Goal: Find specific page/section: Find specific page/section

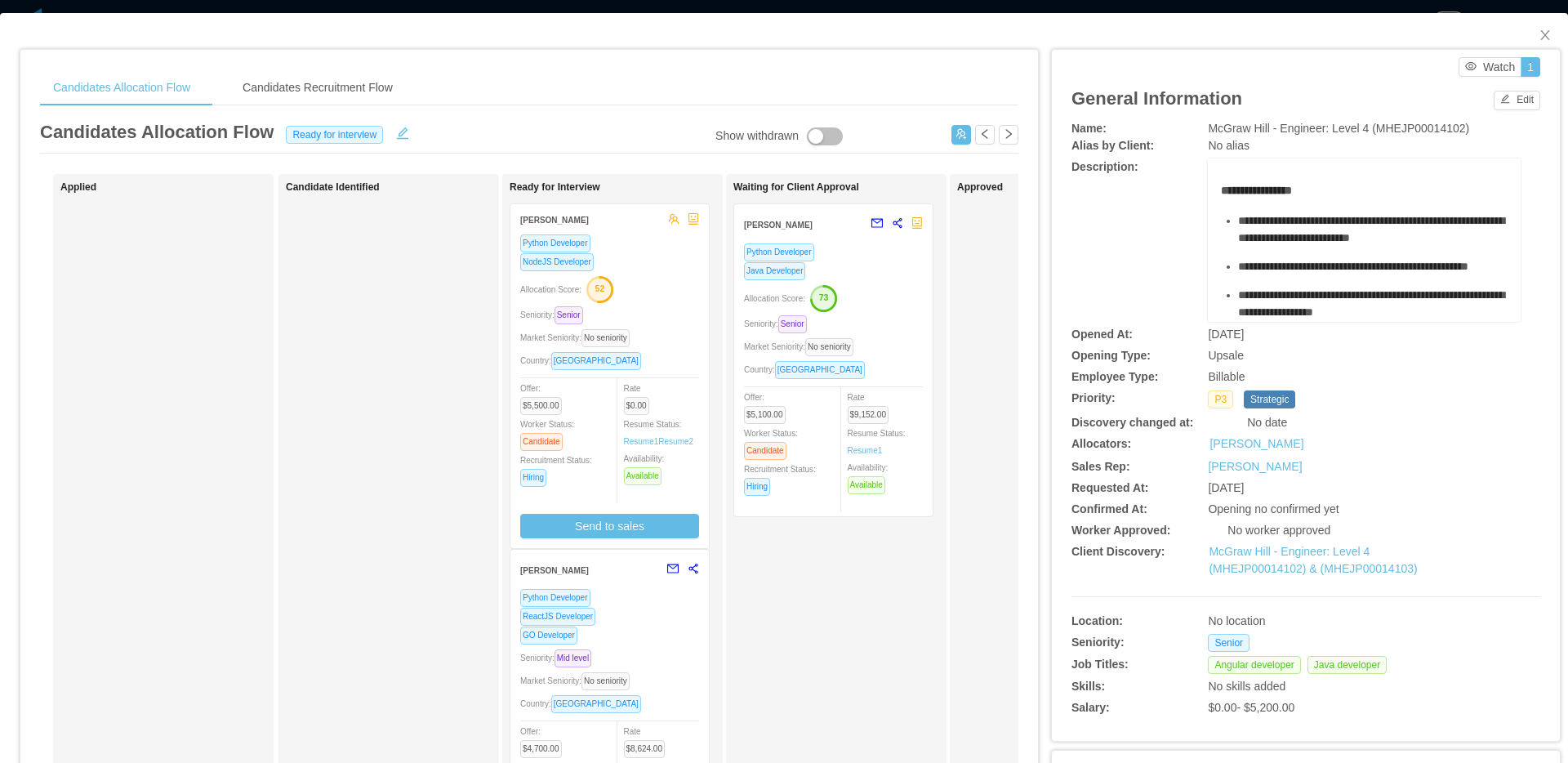
scroll to position [947, 0]
click at [1544, 45] on span "Close" at bounding box center [1545, 36] width 46 height 46
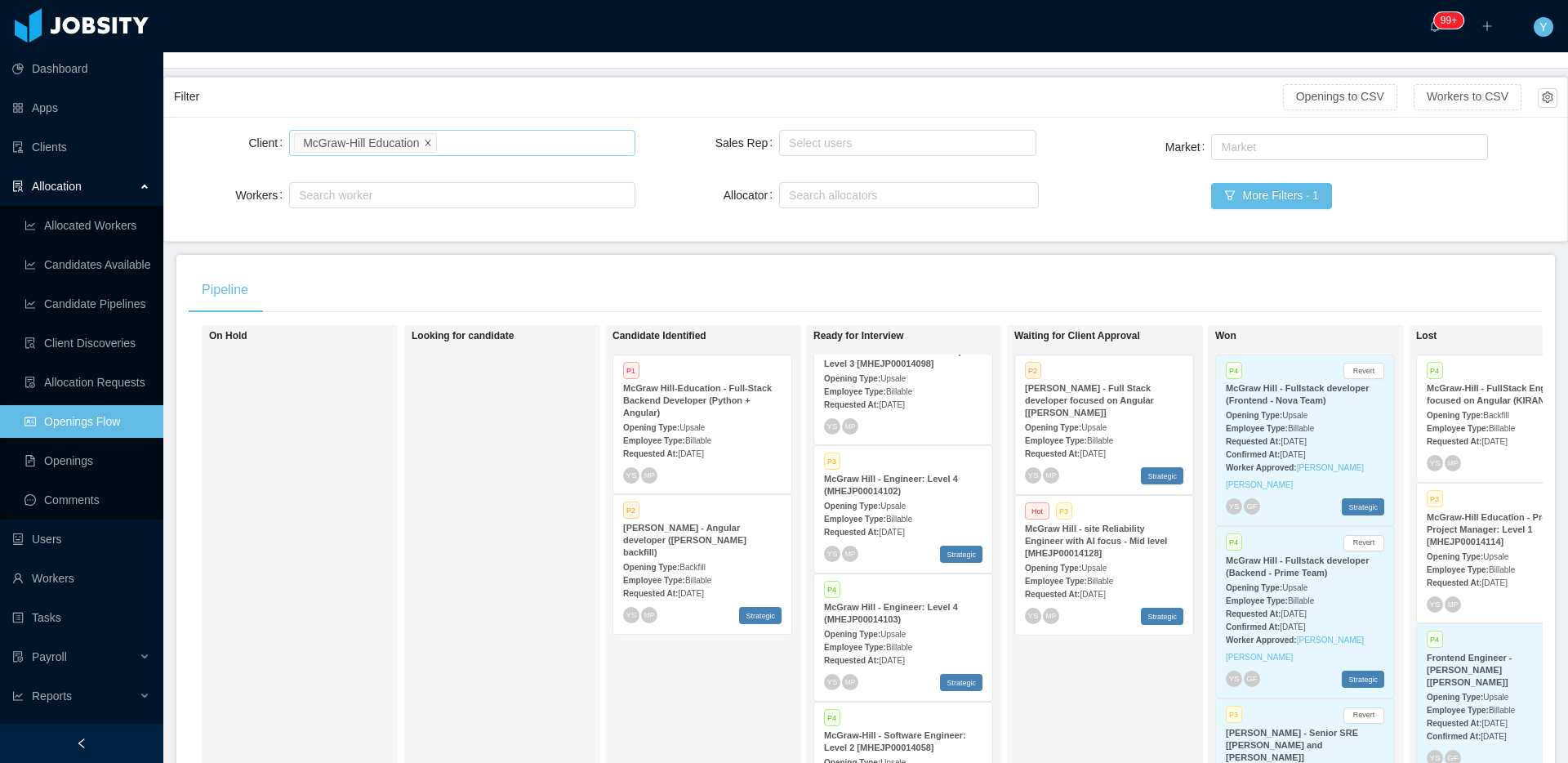
click at [430, 143] on icon "icon: close" at bounding box center [427, 141] width 6 height 6
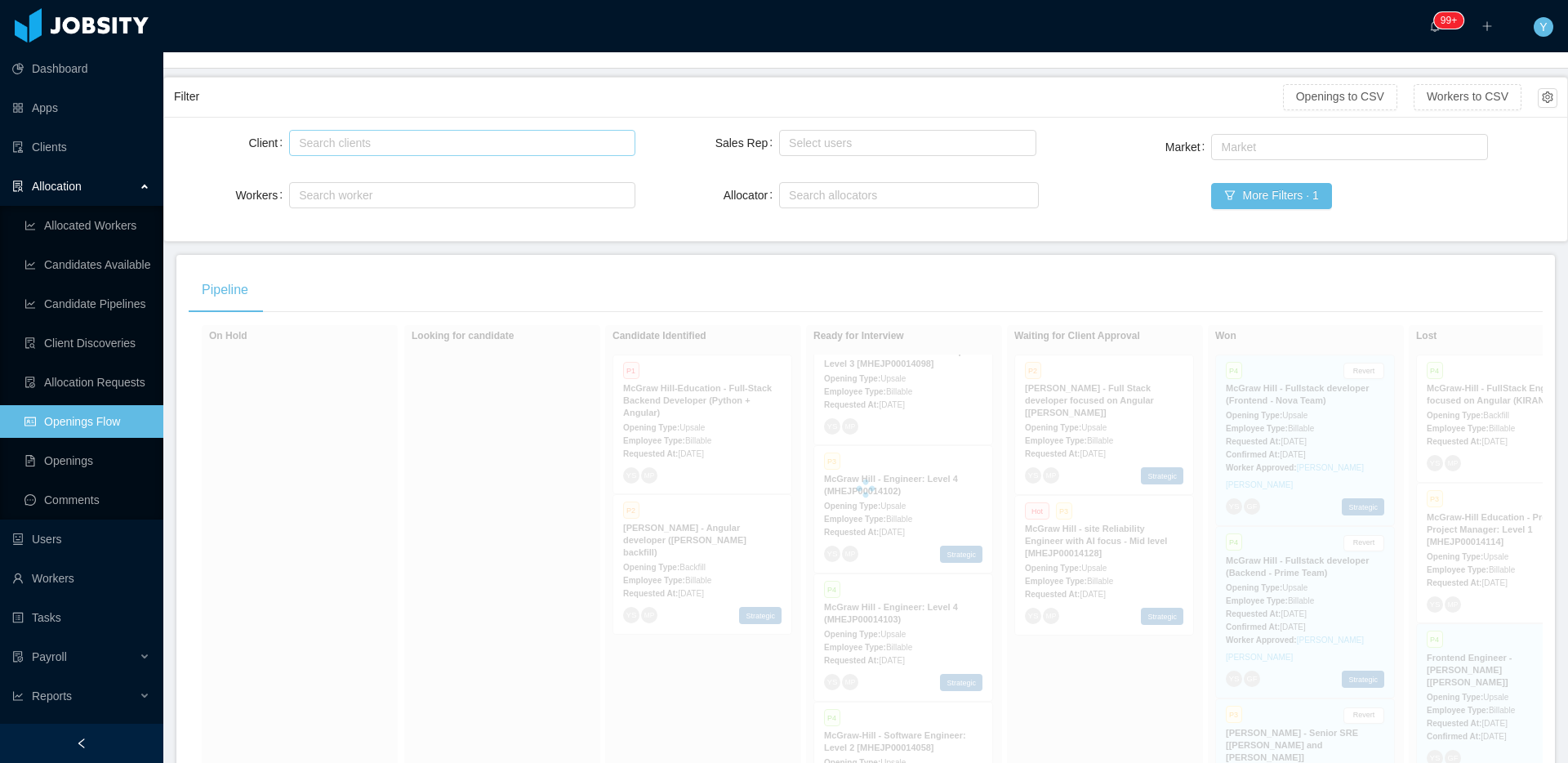
click at [433, 143] on div "Search clients" at bounding box center [458, 143] width 319 height 17
type input "****"
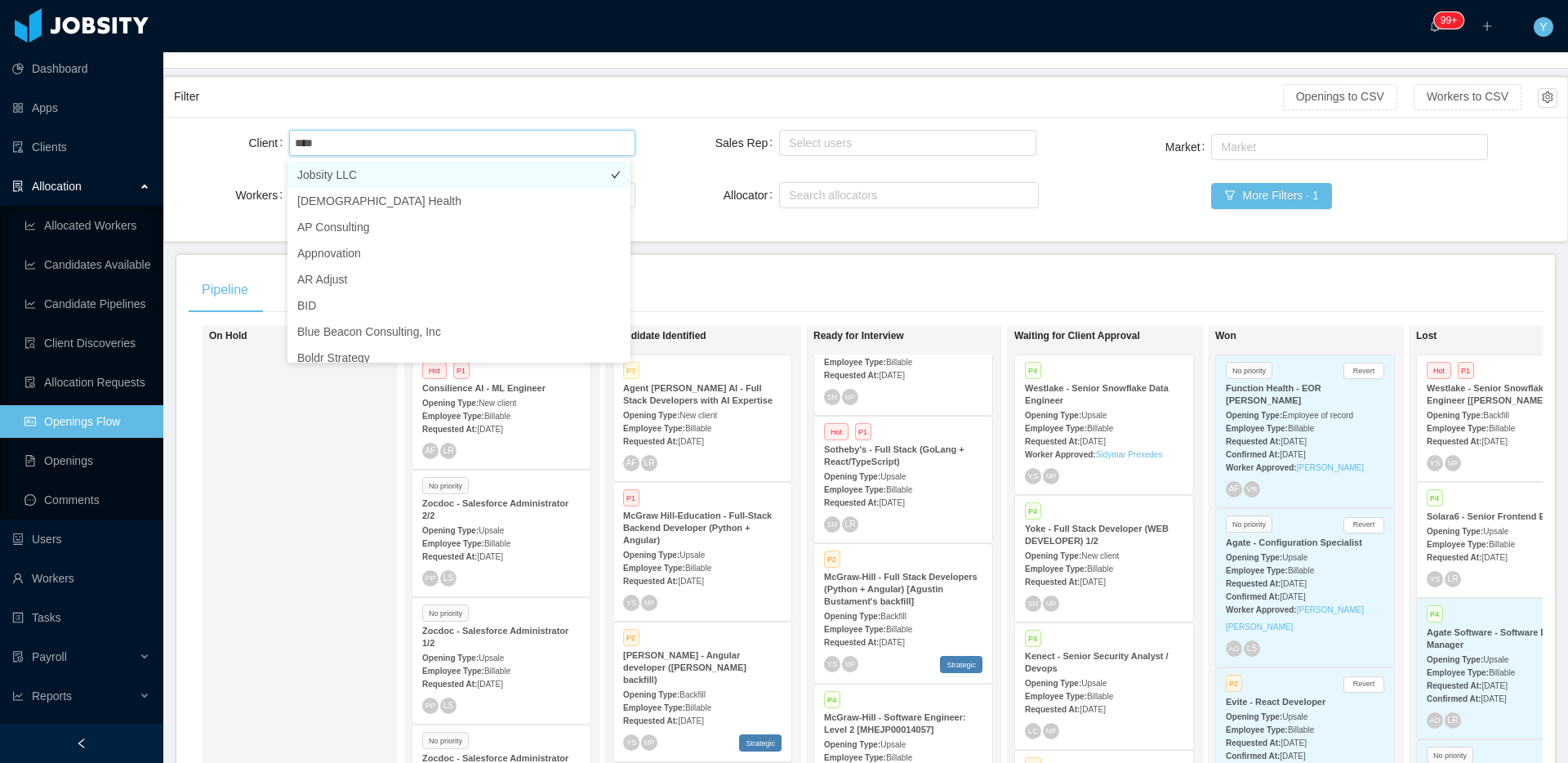
click at [427, 165] on li "Jobsity LLC" at bounding box center [459, 174] width 343 height 26
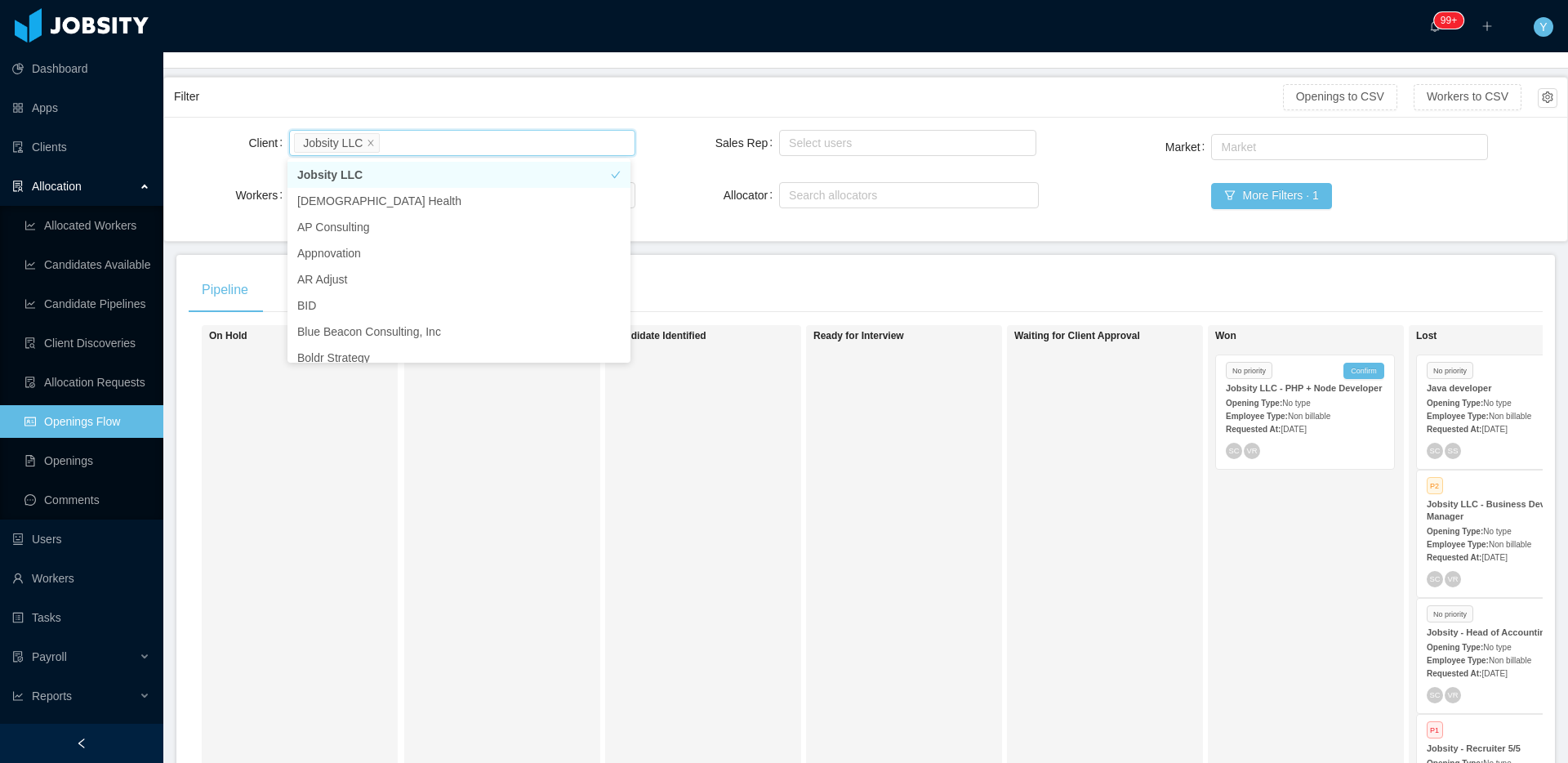
click at [366, 142] on li "Jobsity LLC" at bounding box center [336, 143] width 86 height 20
click at [371, 143] on icon "icon: close" at bounding box center [371, 142] width 8 height 8
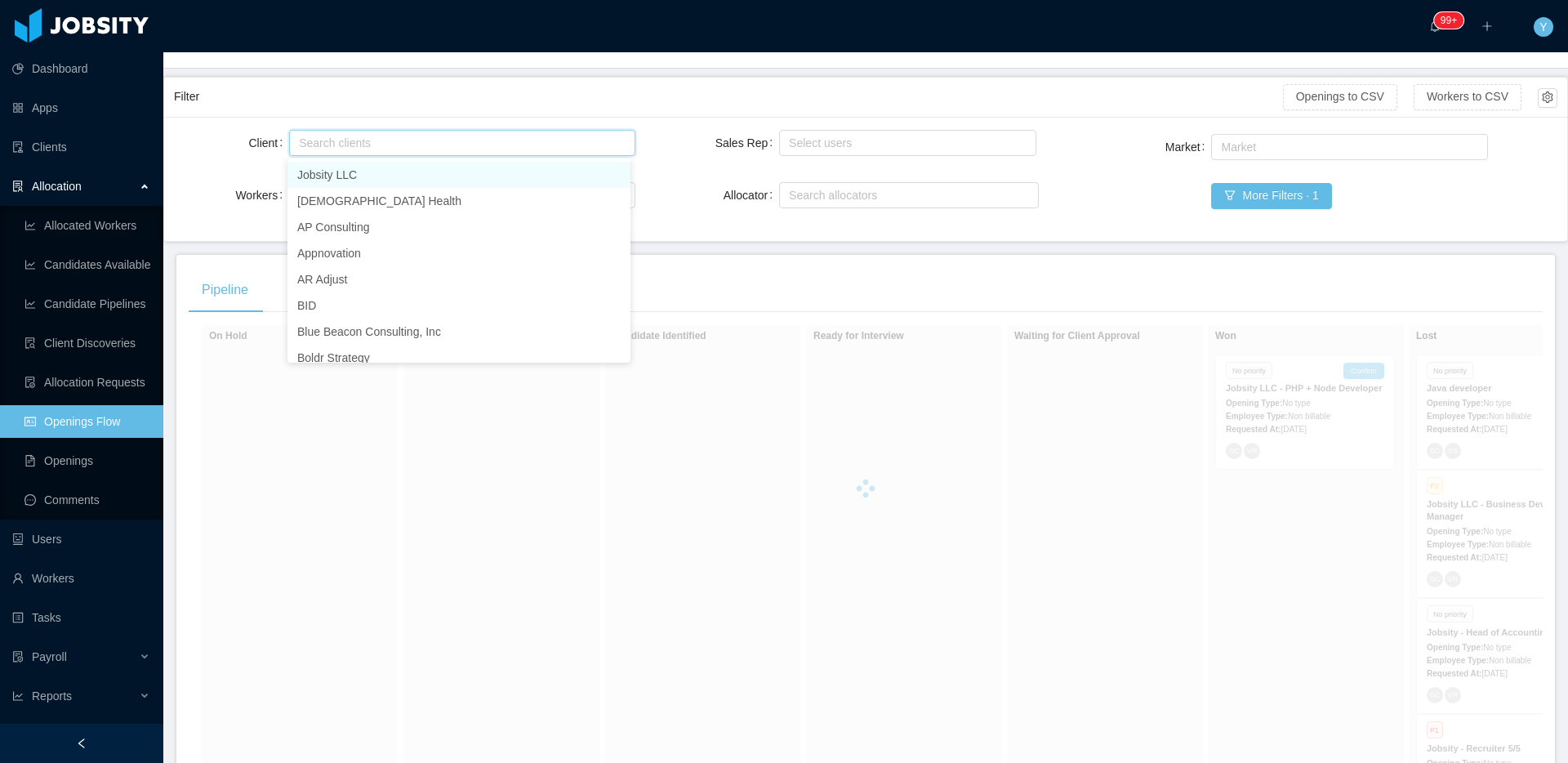
click at [371, 143] on div "Search clients" at bounding box center [458, 143] width 319 height 17
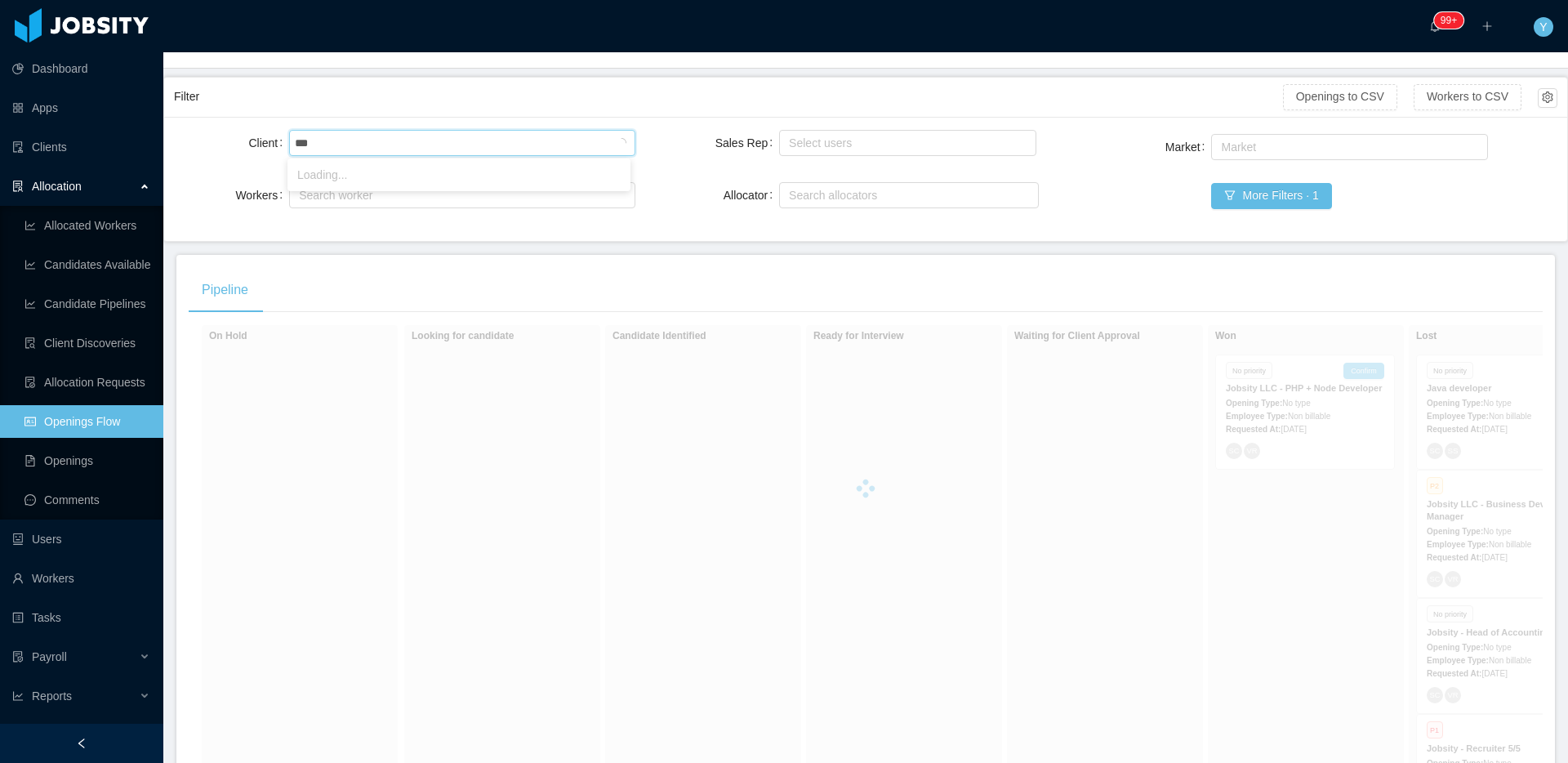
type input "****"
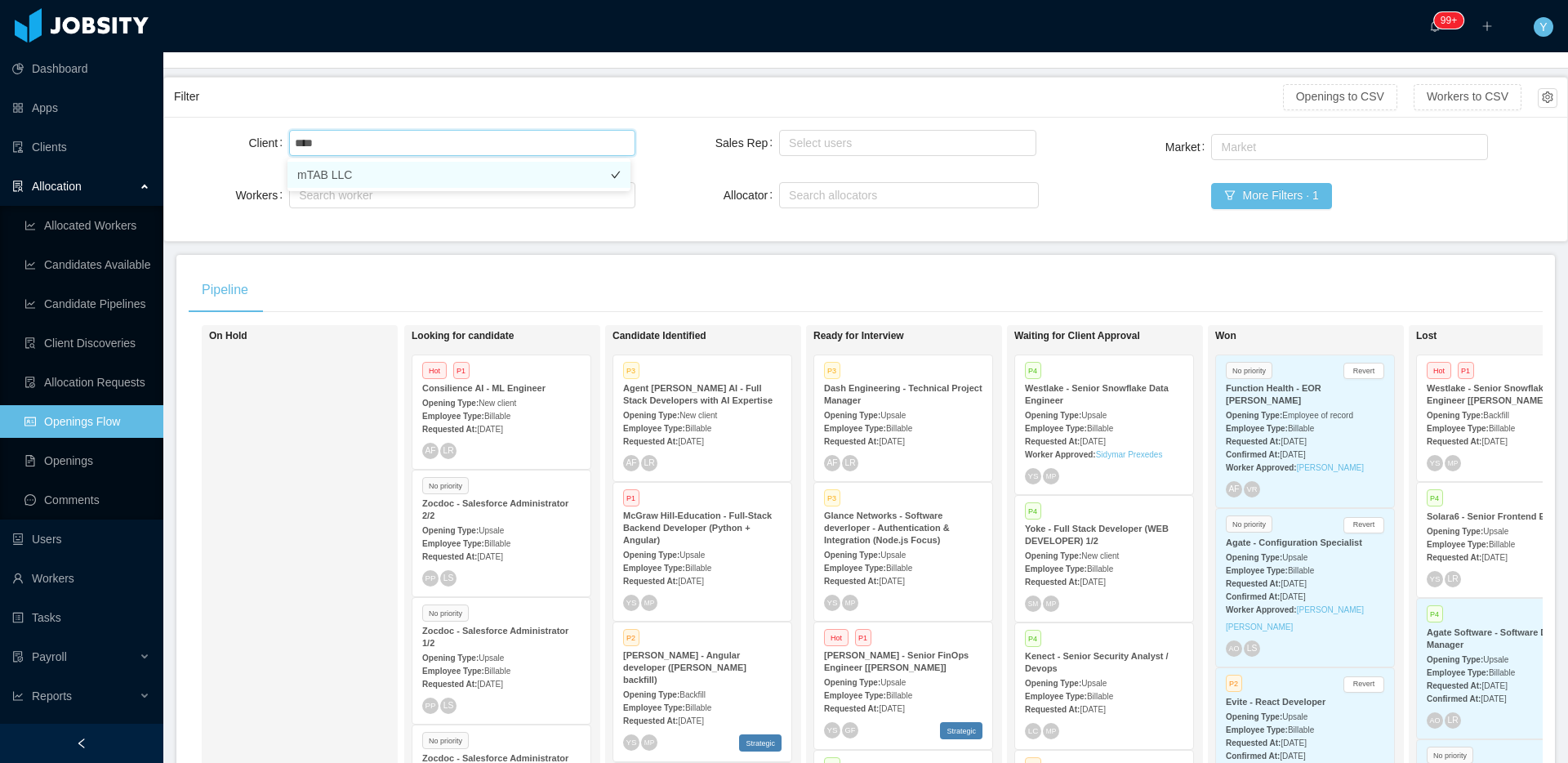
click at [360, 173] on li "mTAB LLC" at bounding box center [459, 174] width 343 height 26
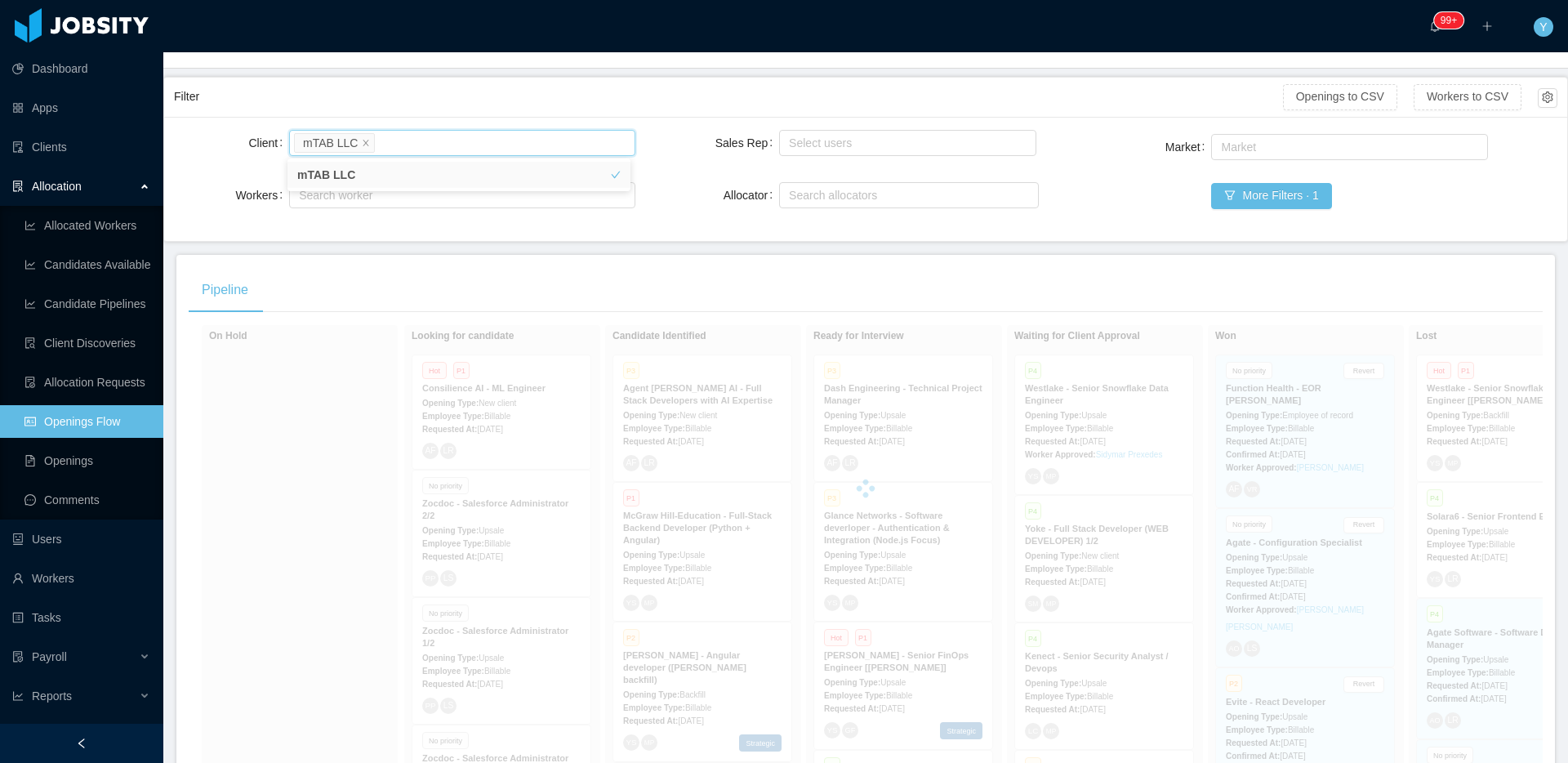
click at [648, 167] on div "Client Search clients mTAB LLC Workers Search worker Sales Rep Select users All…" at bounding box center [866, 179] width 1384 height 105
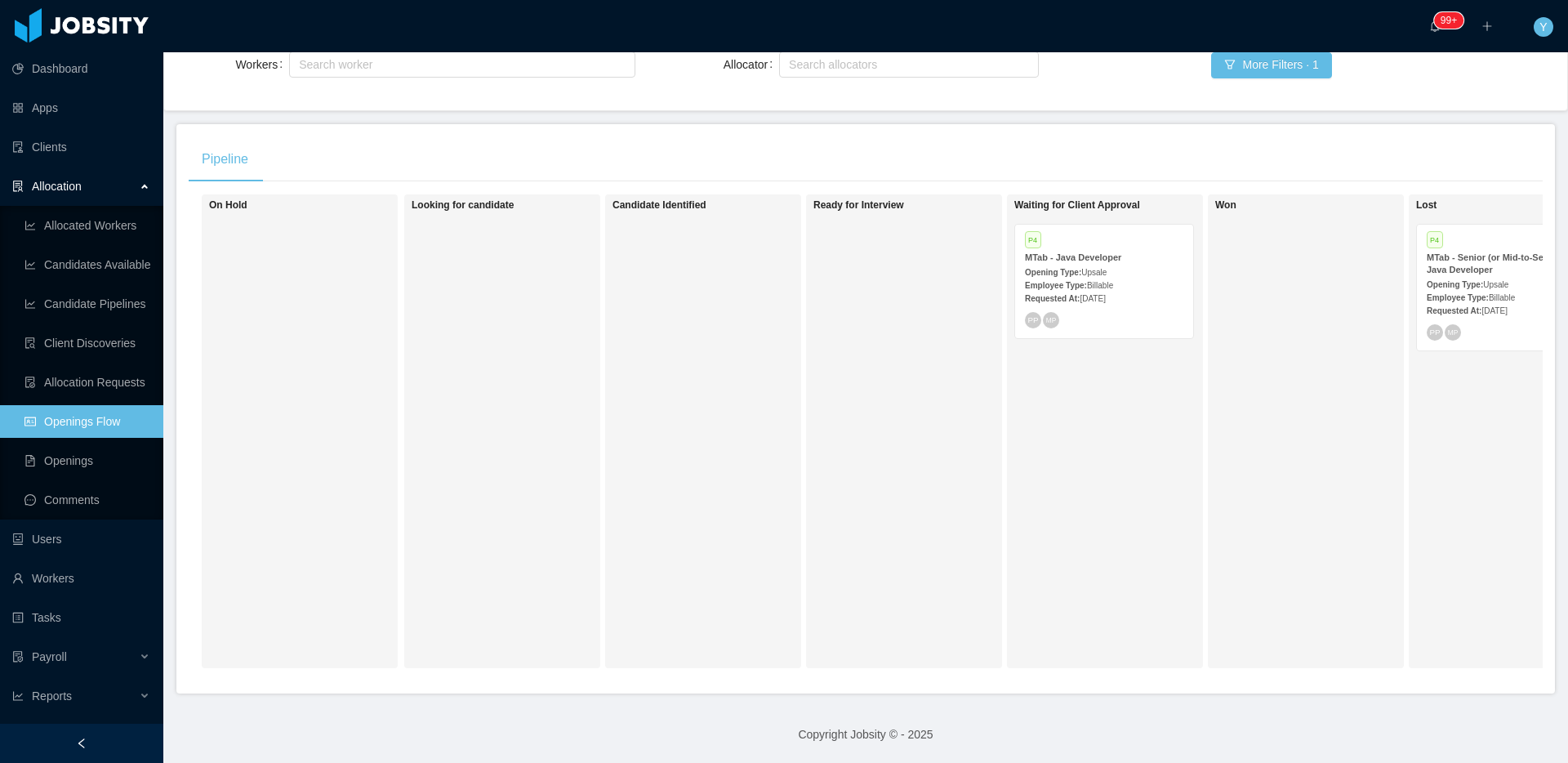
scroll to position [0, 101]
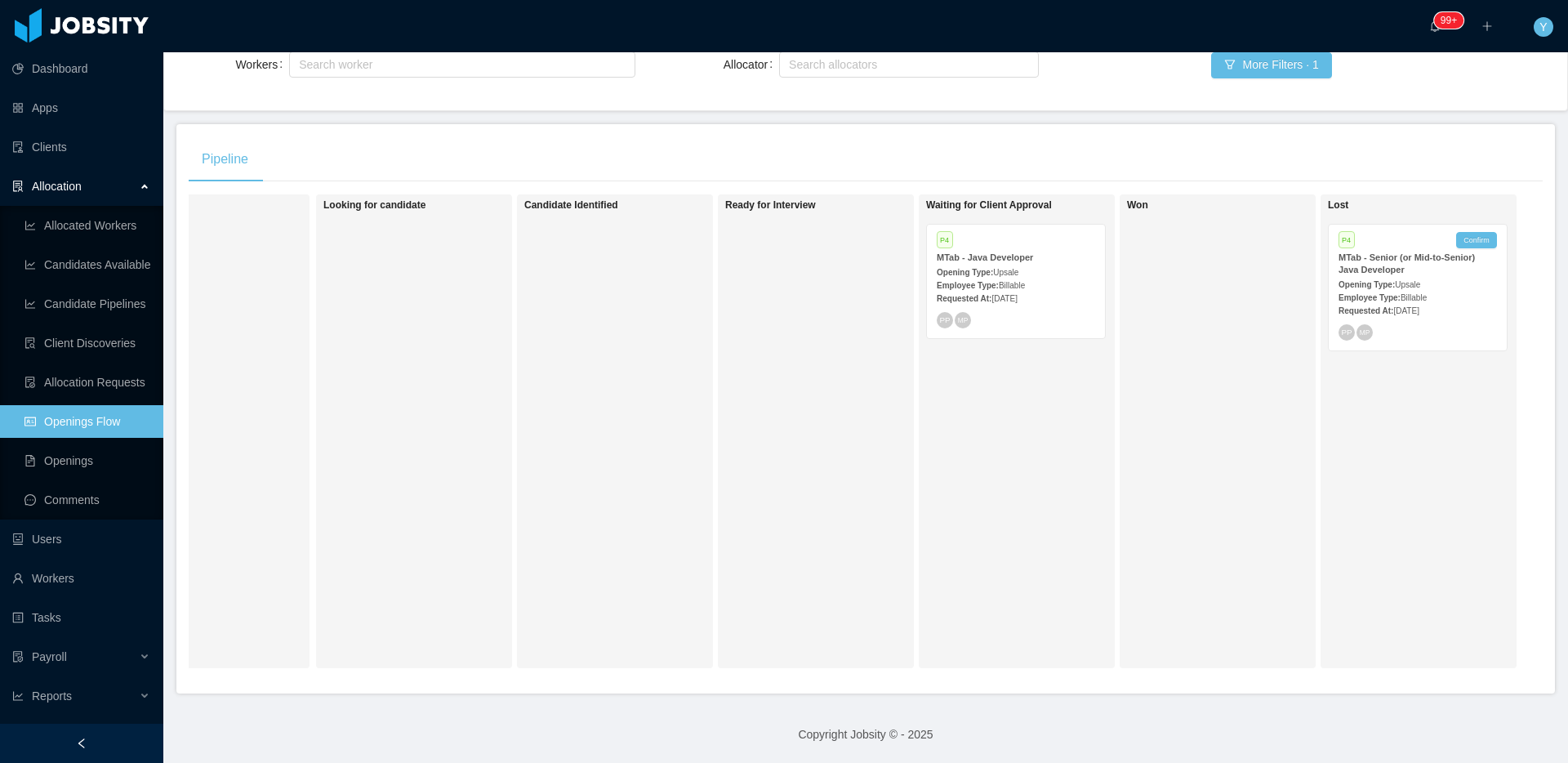
click at [1419, 306] on span "[DATE]" at bounding box center [1406, 310] width 25 height 9
